Goal: Transaction & Acquisition: Purchase product/service

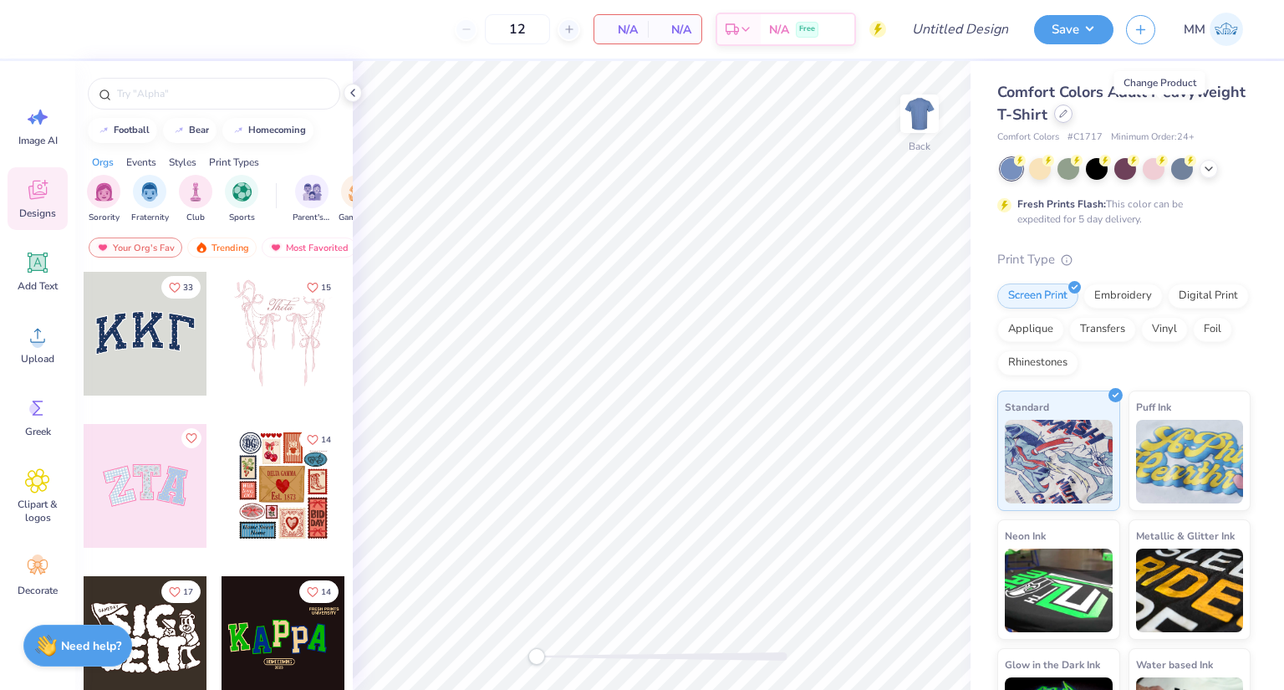
click at [1073, 116] on div at bounding box center [1063, 114] width 18 height 18
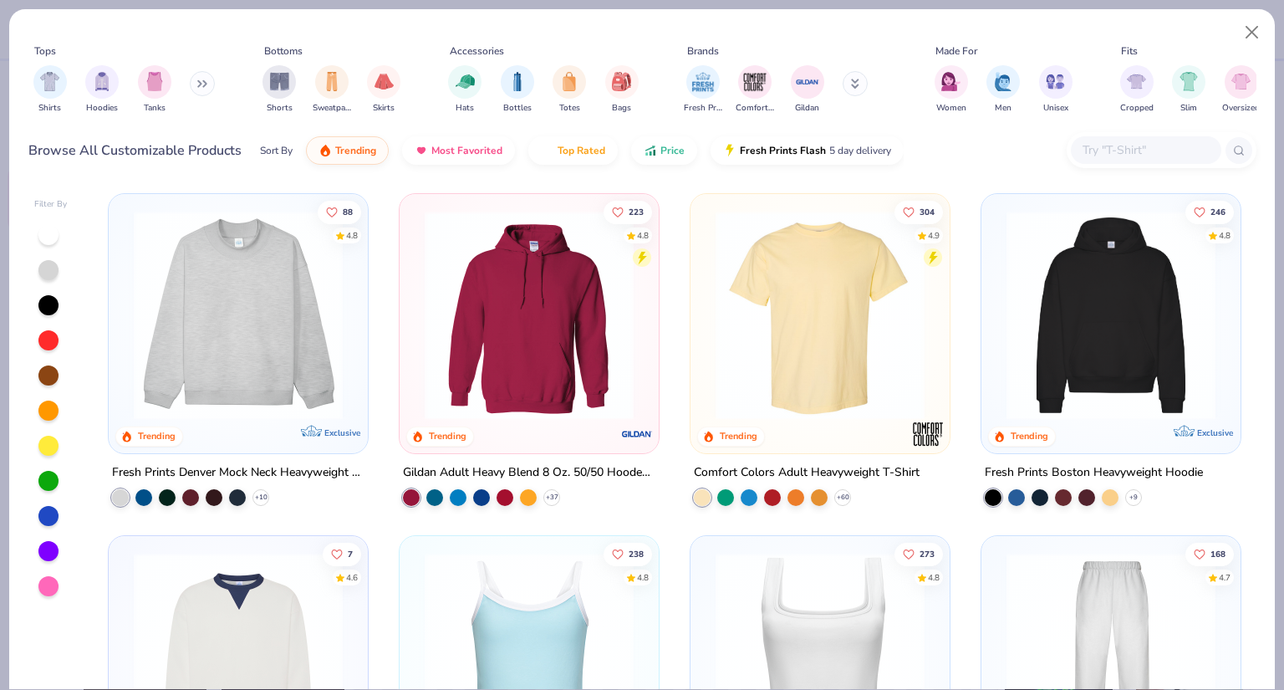
click at [1128, 133] on div at bounding box center [1162, 150] width 190 height 36
click at [246, 340] on img at bounding box center [238, 315] width 226 height 209
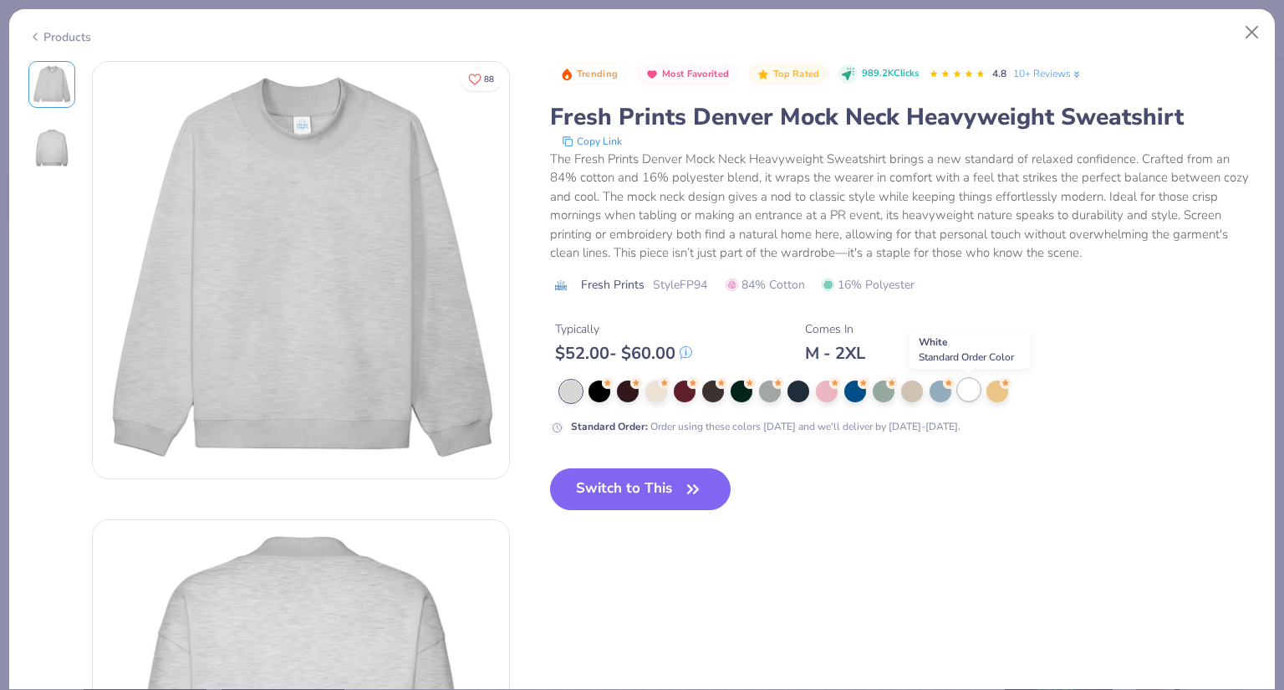
click at [961, 392] on div at bounding box center [969, 390] width 22 height 22
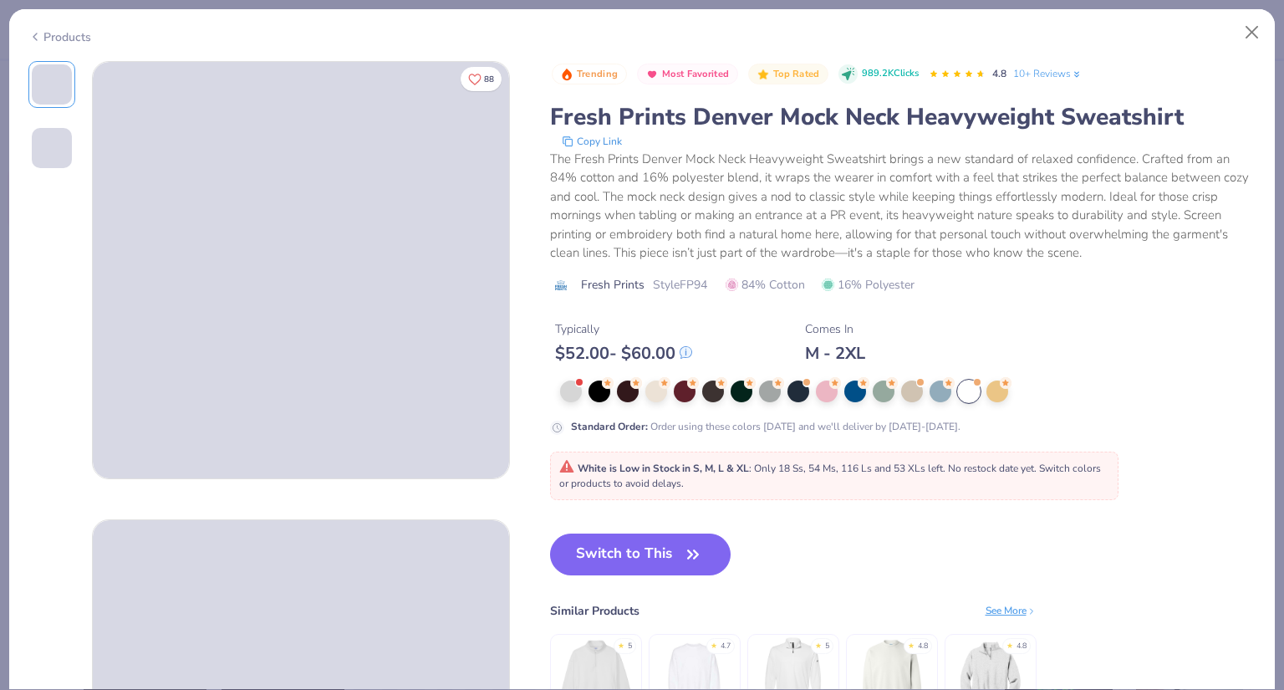
click at [751, 464] on span "White is Low in Stock in S, M, L & XL : Only 18 Ss, 54 Ms, 116 Ls and 53 XLs le…" at bounding box center [830, 476] width 542 height 28
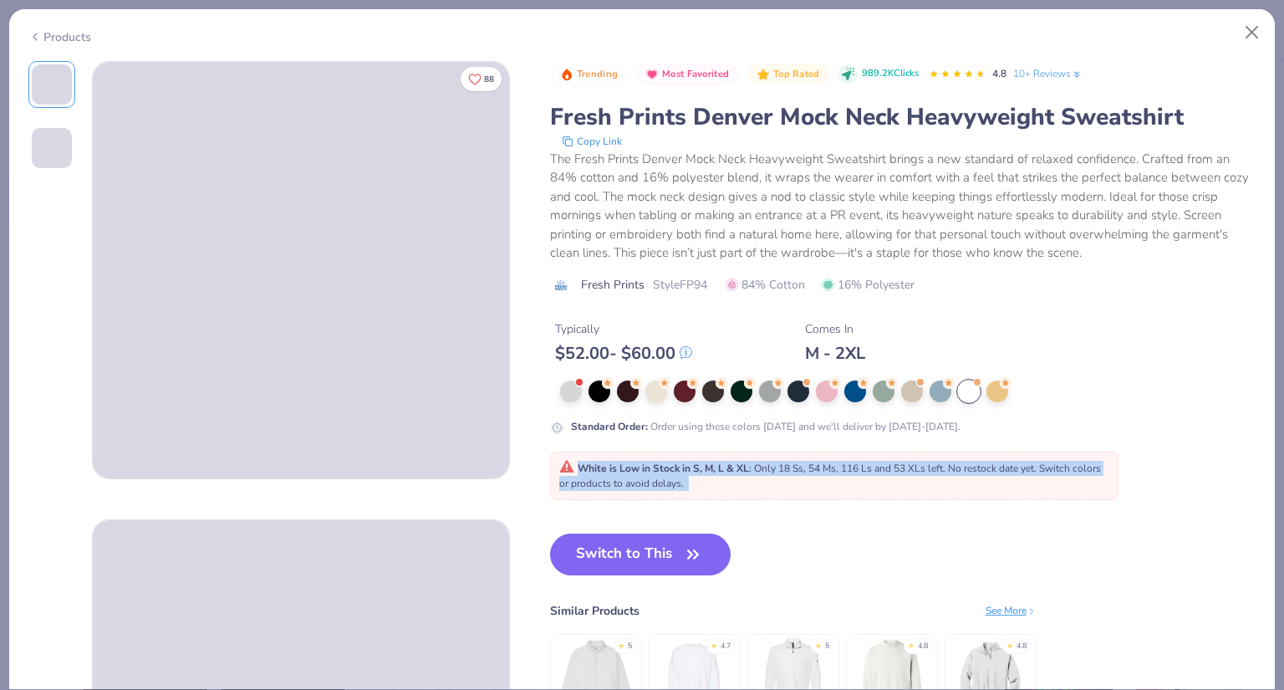
click at [751, 464] on span "White is Low in Stock in S, M, L & XL : Only 18 Ss, 54 Ms, 116 Ls and 53 XLs le…" at bounding box center [830, 476] width 542 height 28
click at [682, 471] on strong "White is Low in Stock in S, M, L & XL" at bounding box center [663, 468] width 171 height 13
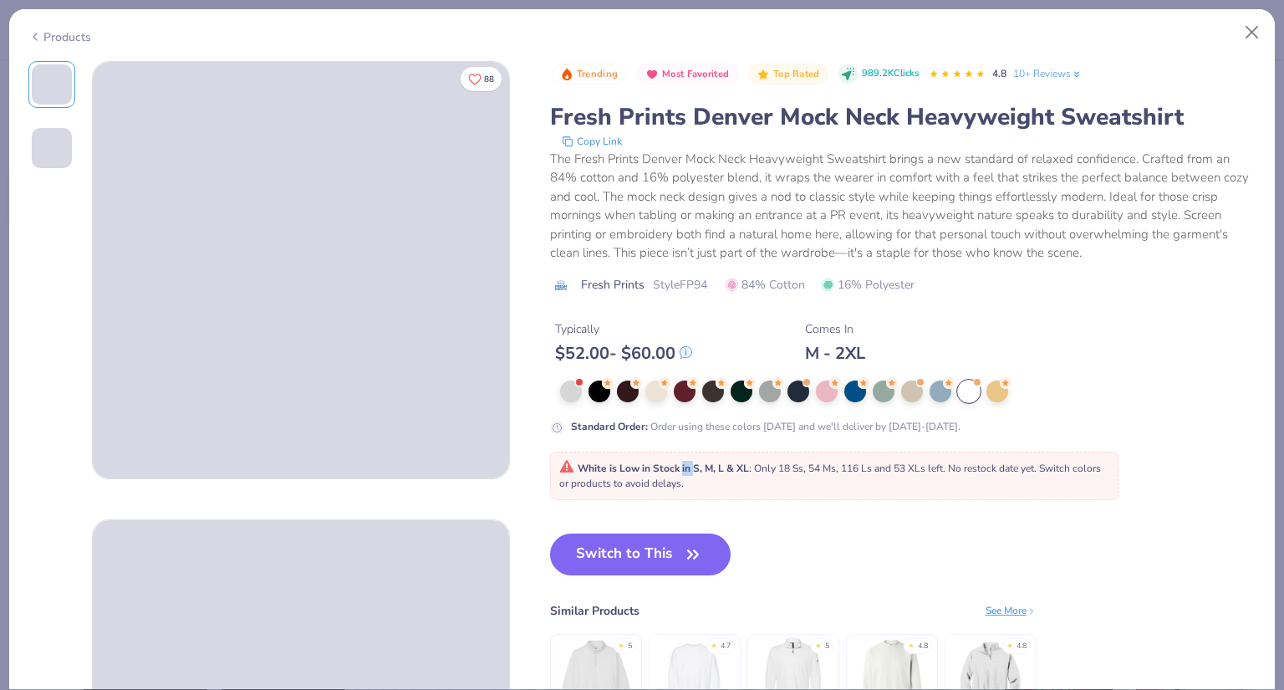
click at [682, 471] on strong "White is Low in Stock in S, M, L & XL" at bounding box center [663, 468] width 171 height 13
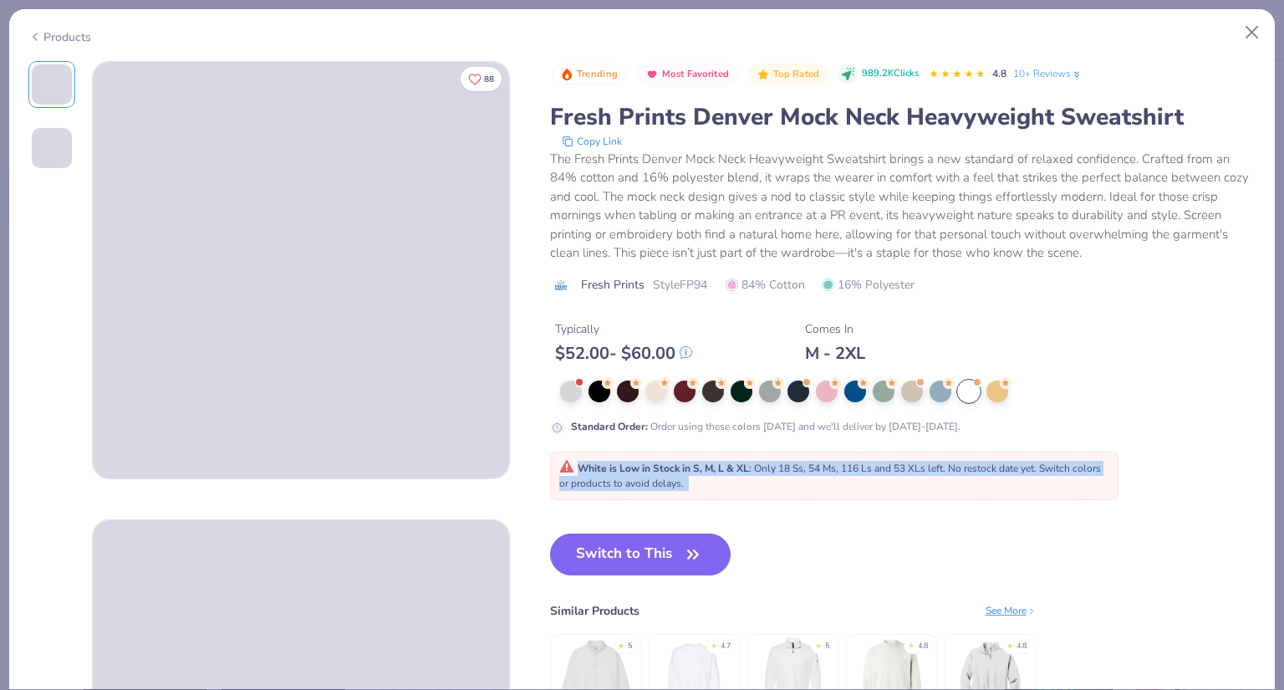
click at [682, 471] on strong "White is Low in Stock in S, M, L & XL" at bounding box center [663, 468] width 171 height 13
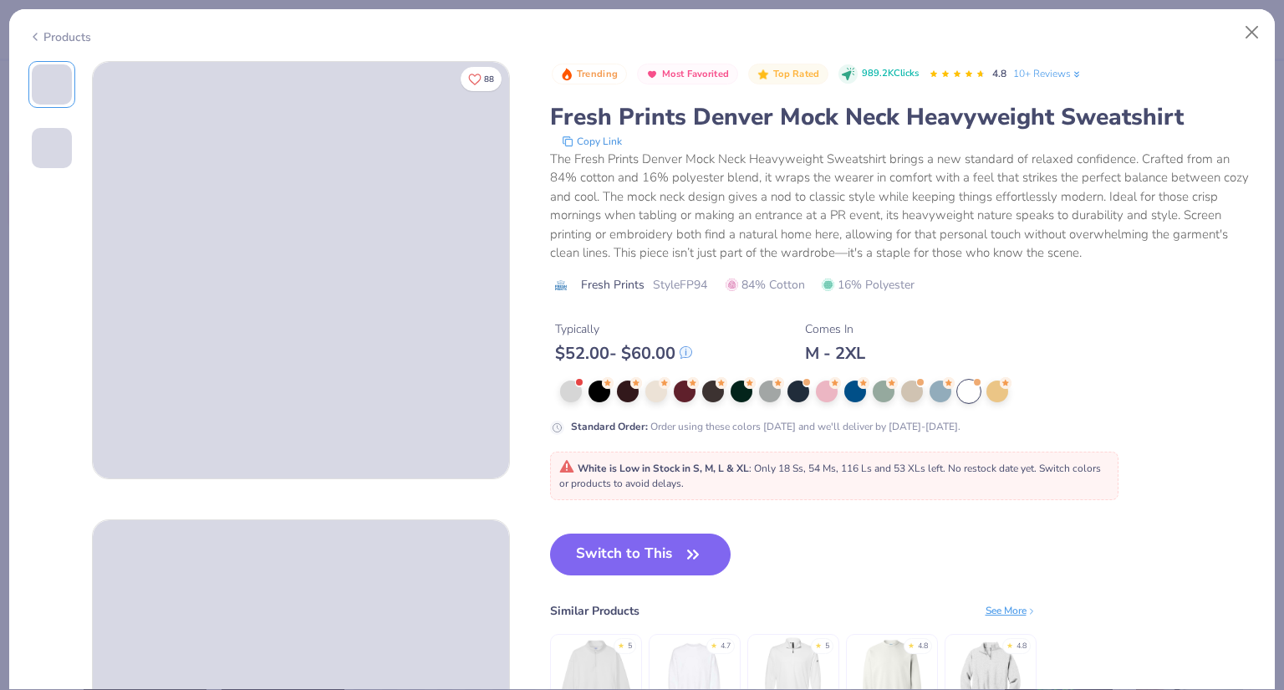
click at [702, 422] on div "Standard Order : Order using these colors [DATE] and we'll deliver by [DATE]-[D…" at bounding box center [766, 426] width 390 height 15
click at [681, 314] on div "Typically $ 52.00 - $ 60.00 Comes In M - 2XL" at bounding box center [903, 335] width 707 height 57
click at [793, 386] on div at bounding box center [799, 390] width 22 height 22
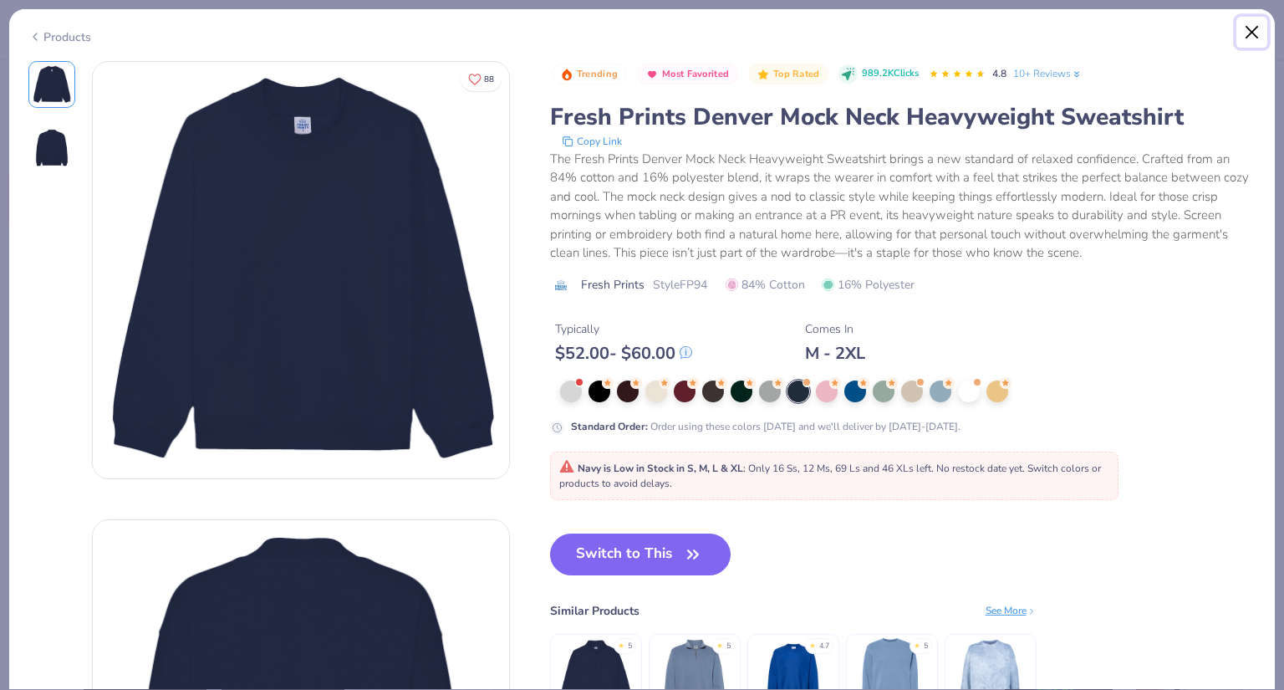
click at [1257, 35] on button "Close" at bounding box center [1253, 33] width 32 height 32
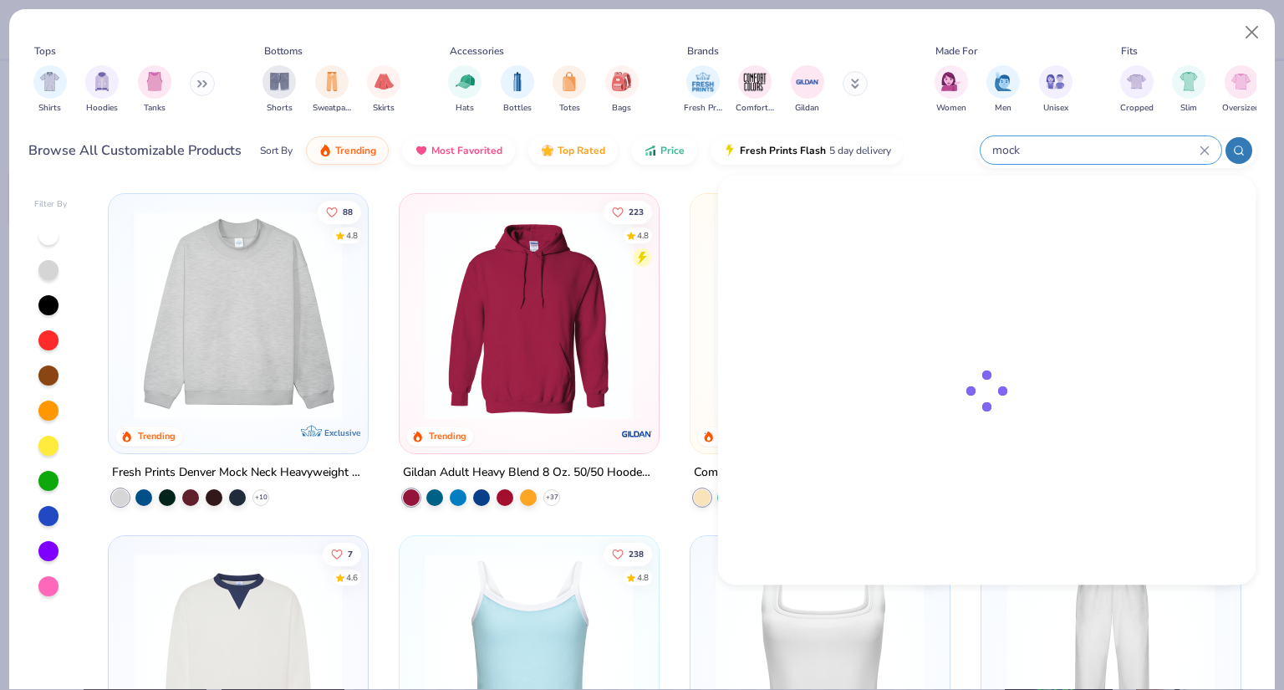
click at [1141, 155] on input "mock" at bounding box center [1095, 149] width 209 height 19
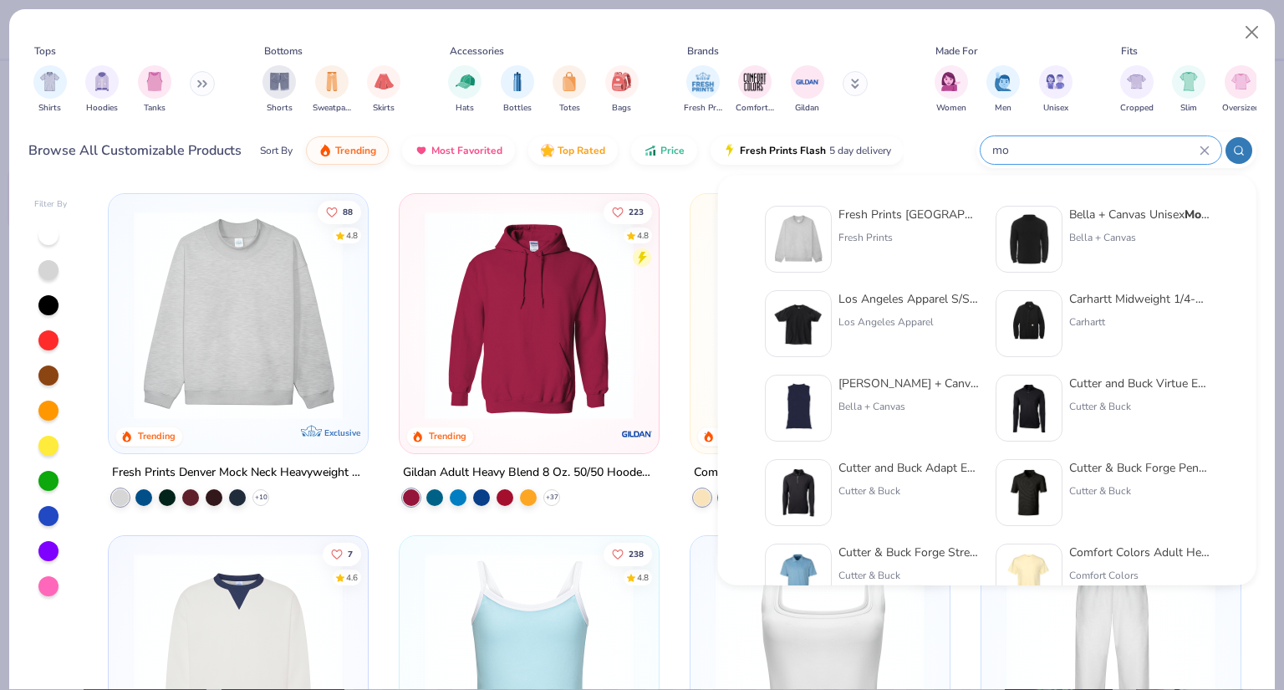
type input "m"
type input "shorts"
